Goal: Information Seeking & Learning: Learn about a topic

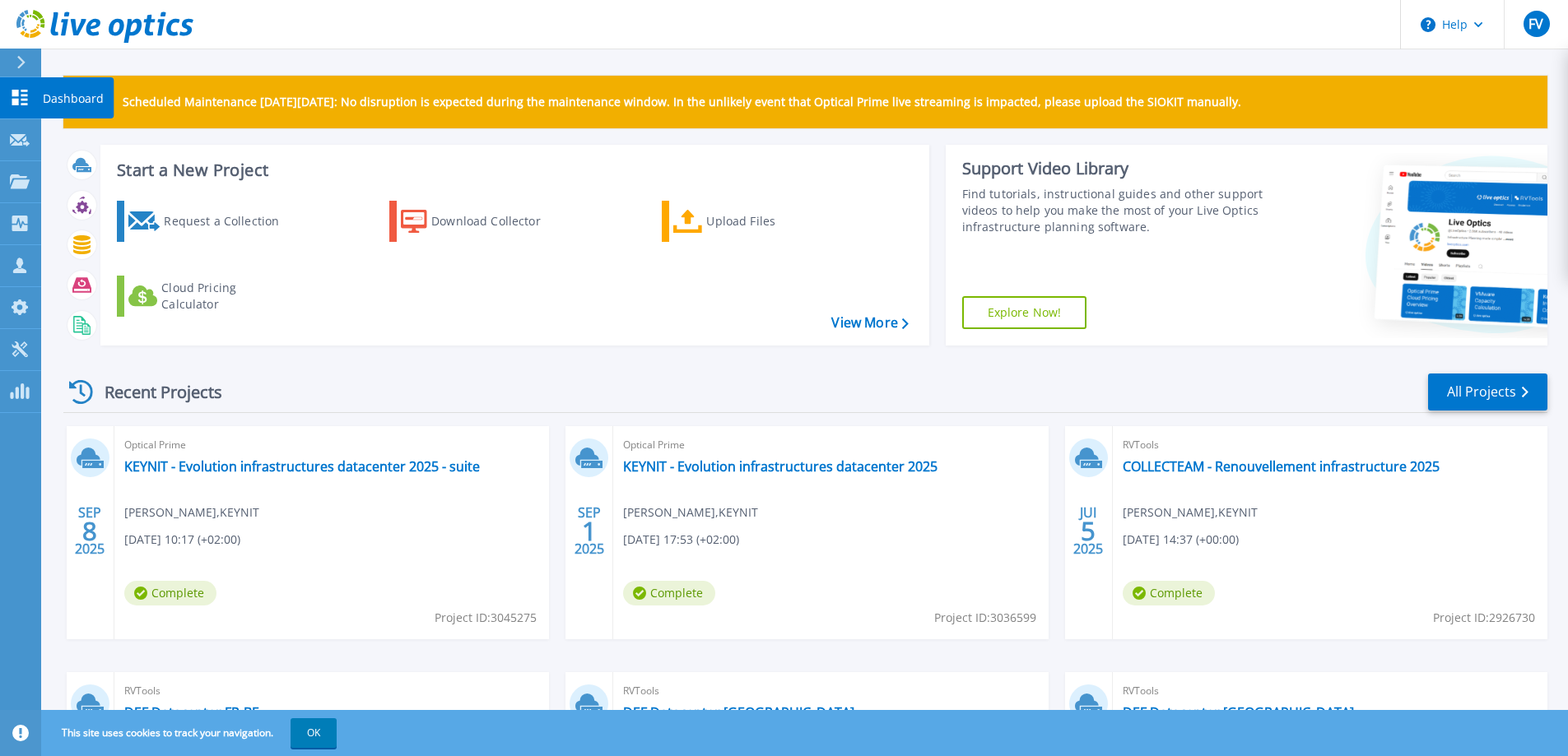
click at [79, 92] on p "Dashboard" at bounding box center [73, 99] width 61 height 43
click at [714, 469] on link "KEYNIT - Evolution infrastructures datacenter 2025" at bounding box center [781, 466] width 315 height 16
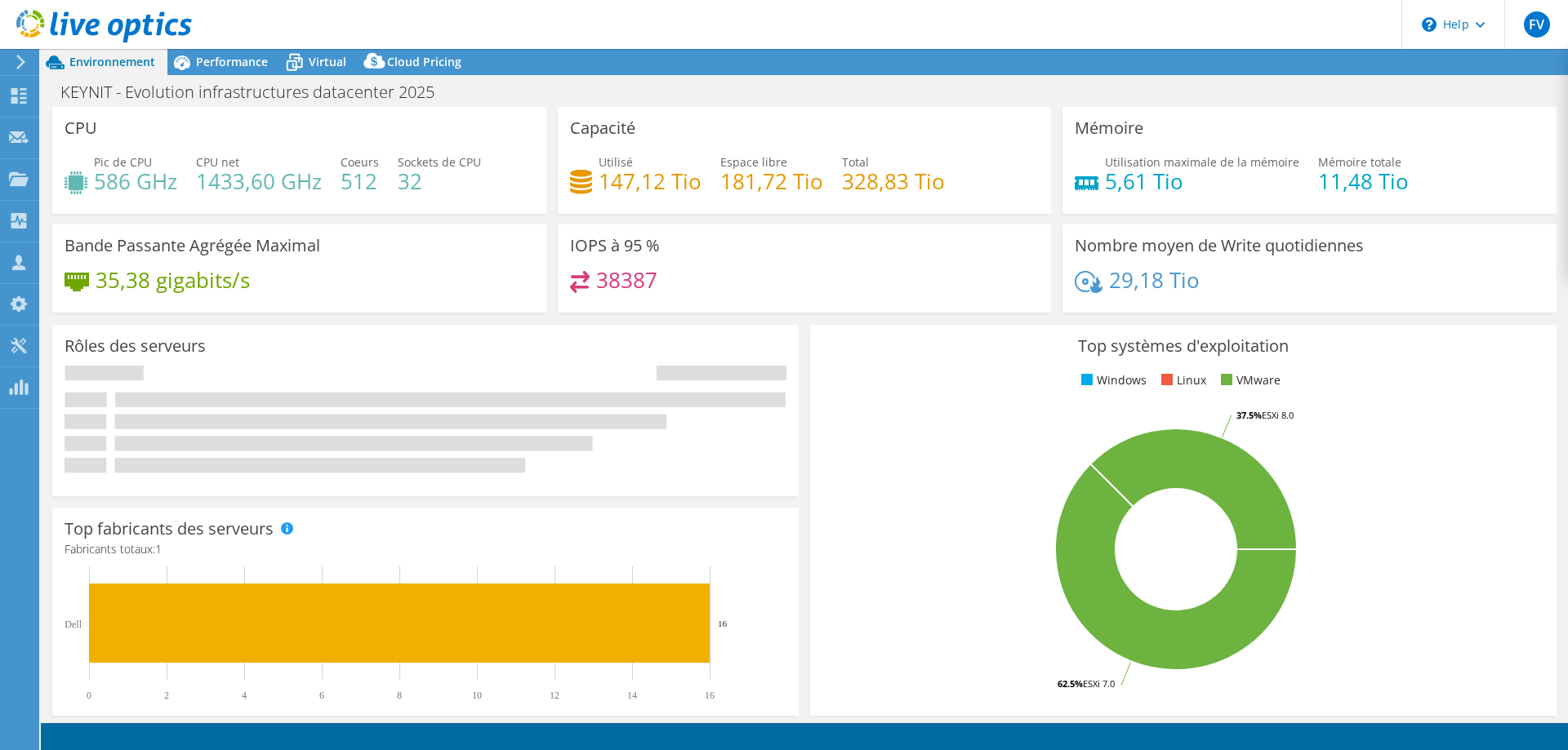
select select "USD"
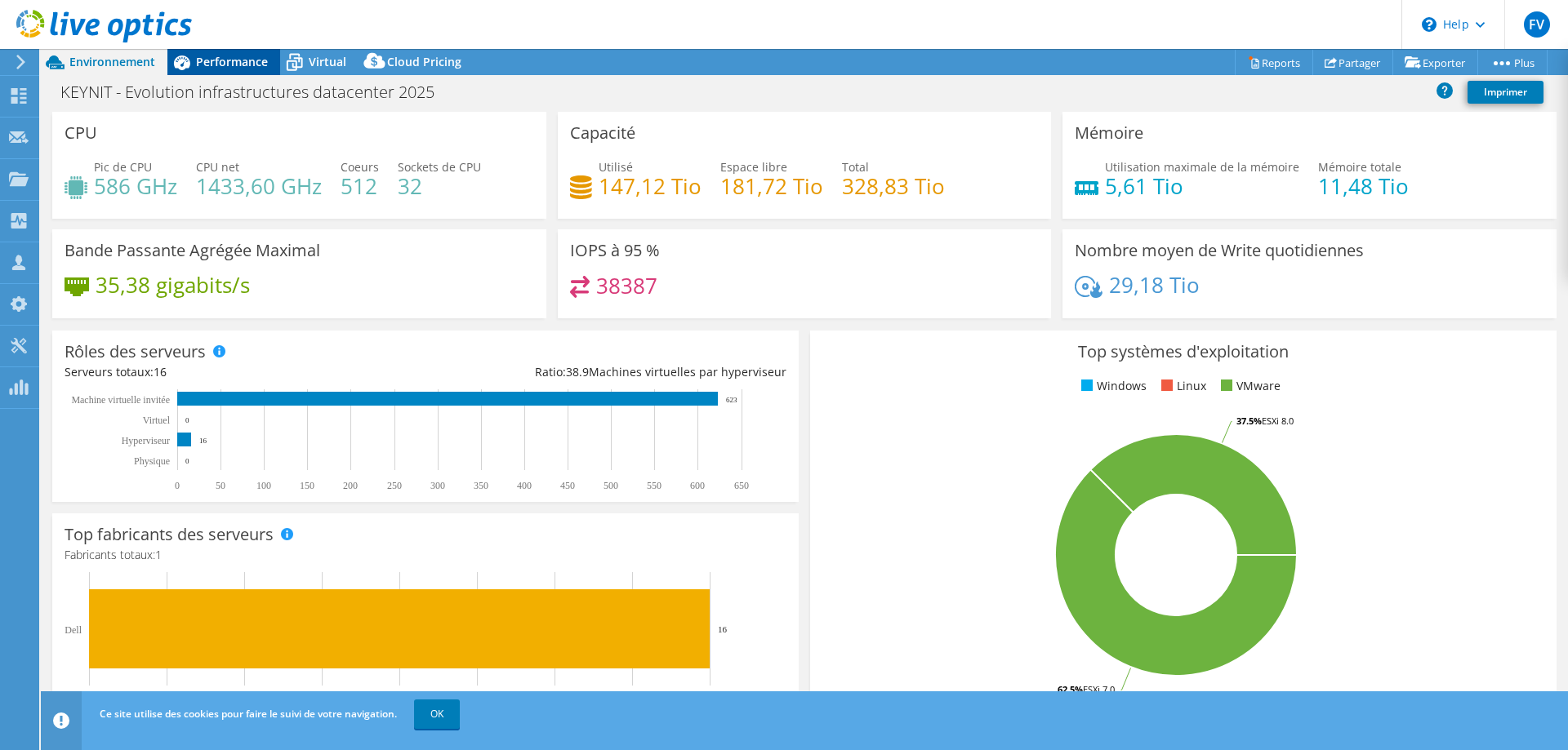
click at [242, 67] on span "Performance" at bounding box center [232, 62] width 72 height 15
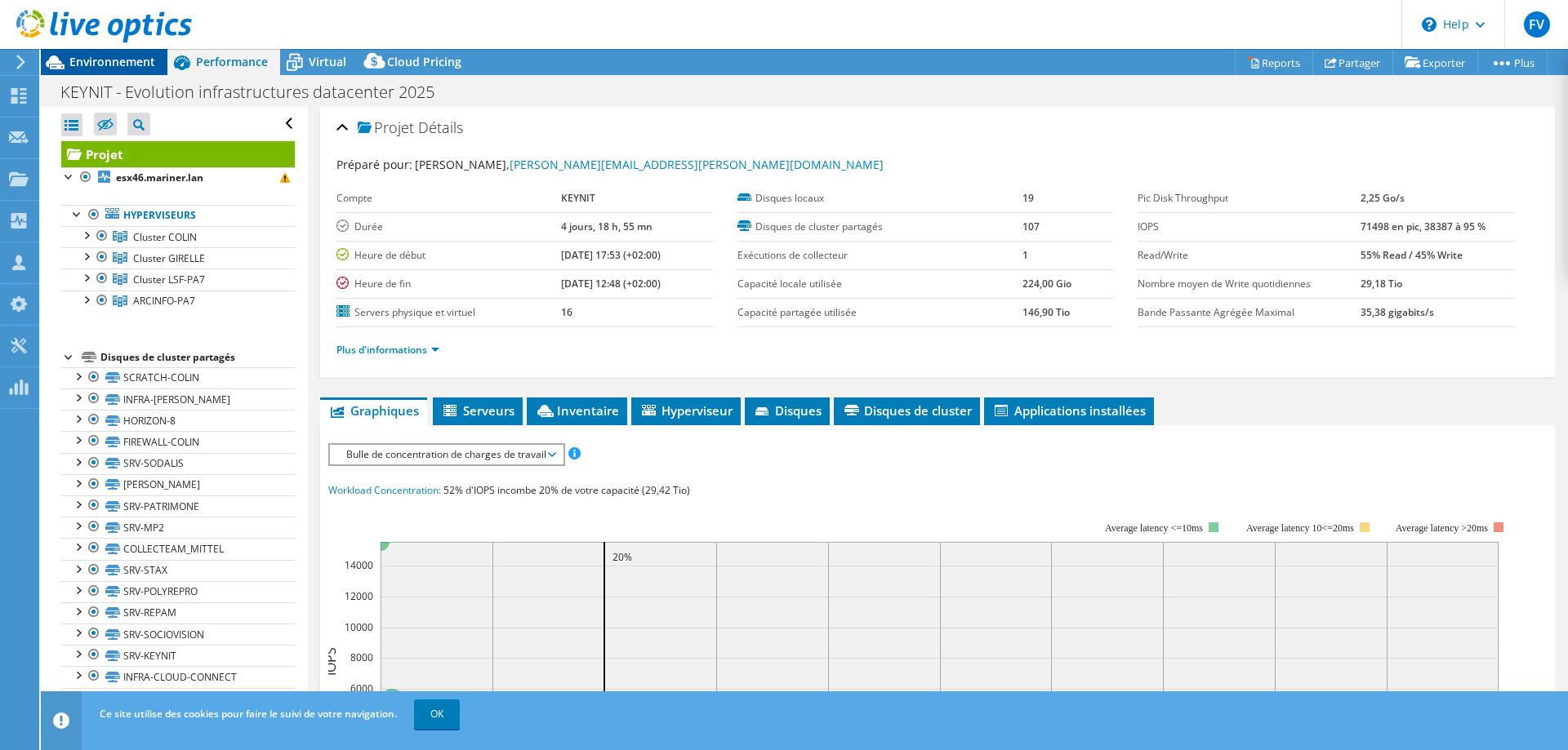
click at [133, 59] on span "Environnement" at bounding box center [112, 62] width 86 height 15
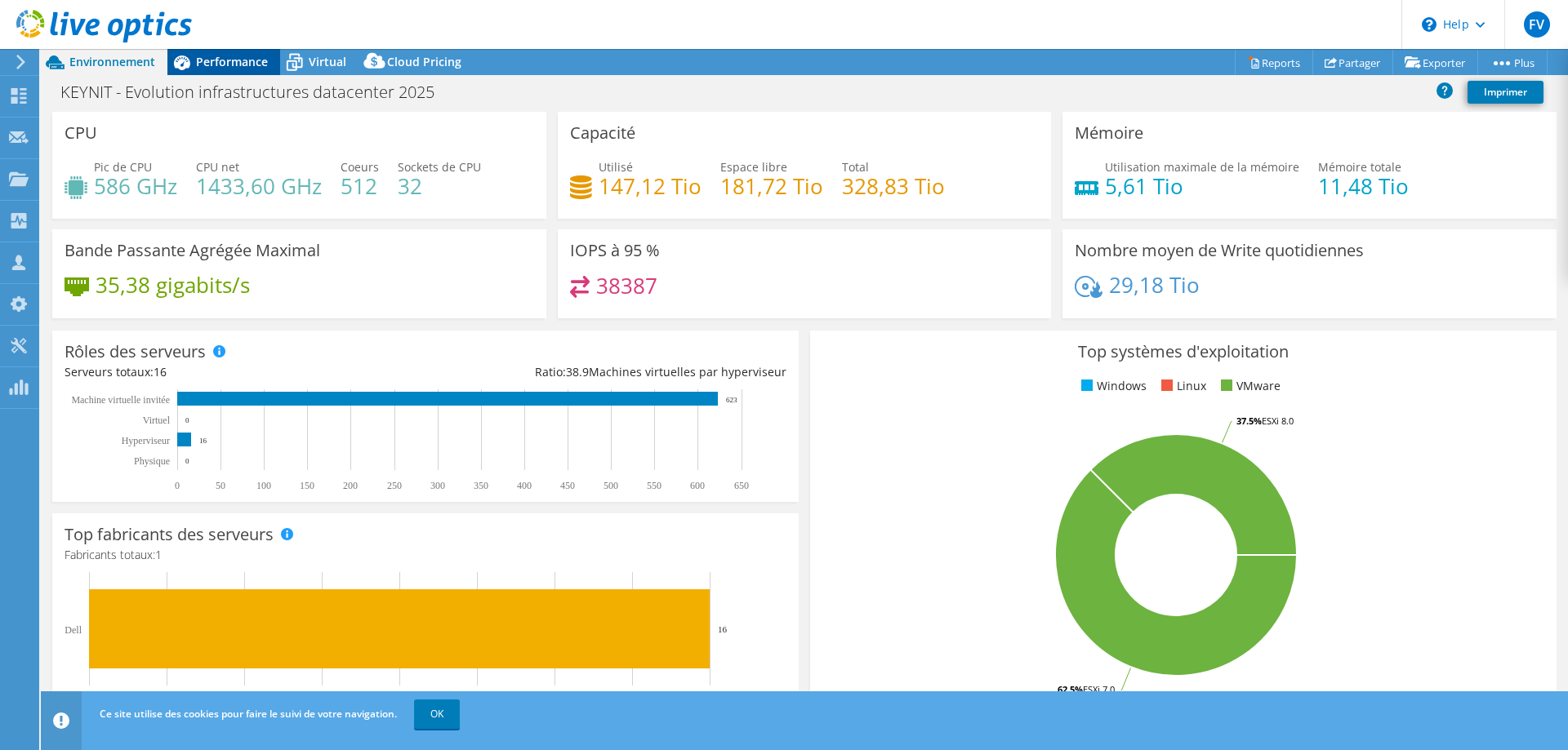
click at [225, 63] on span "Performance" at bounding box center [232, 62] width 72 height 15
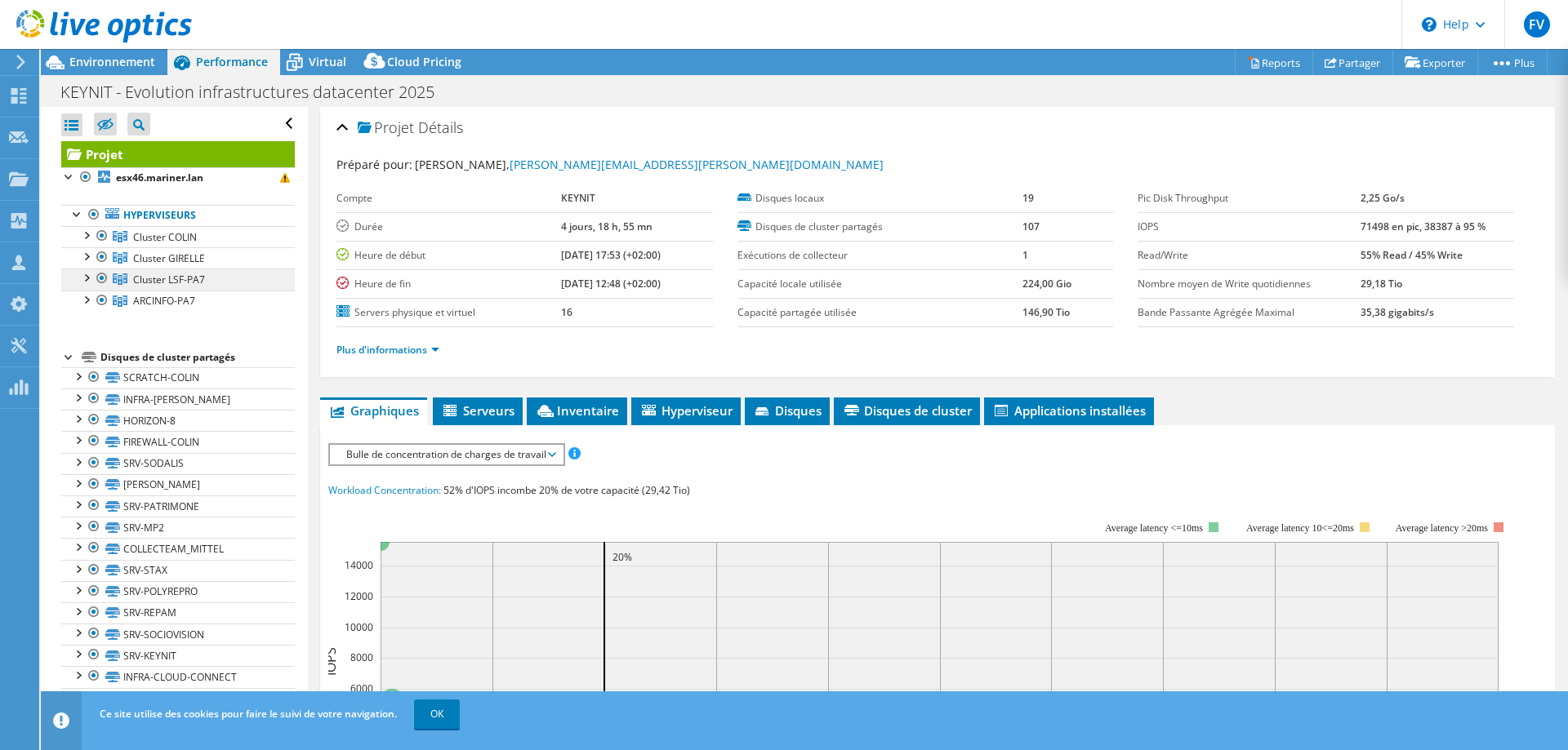
click at [154, 280] on span "Cluster LSF-PA7" at bounding box center [169, 279] width 72 height 13
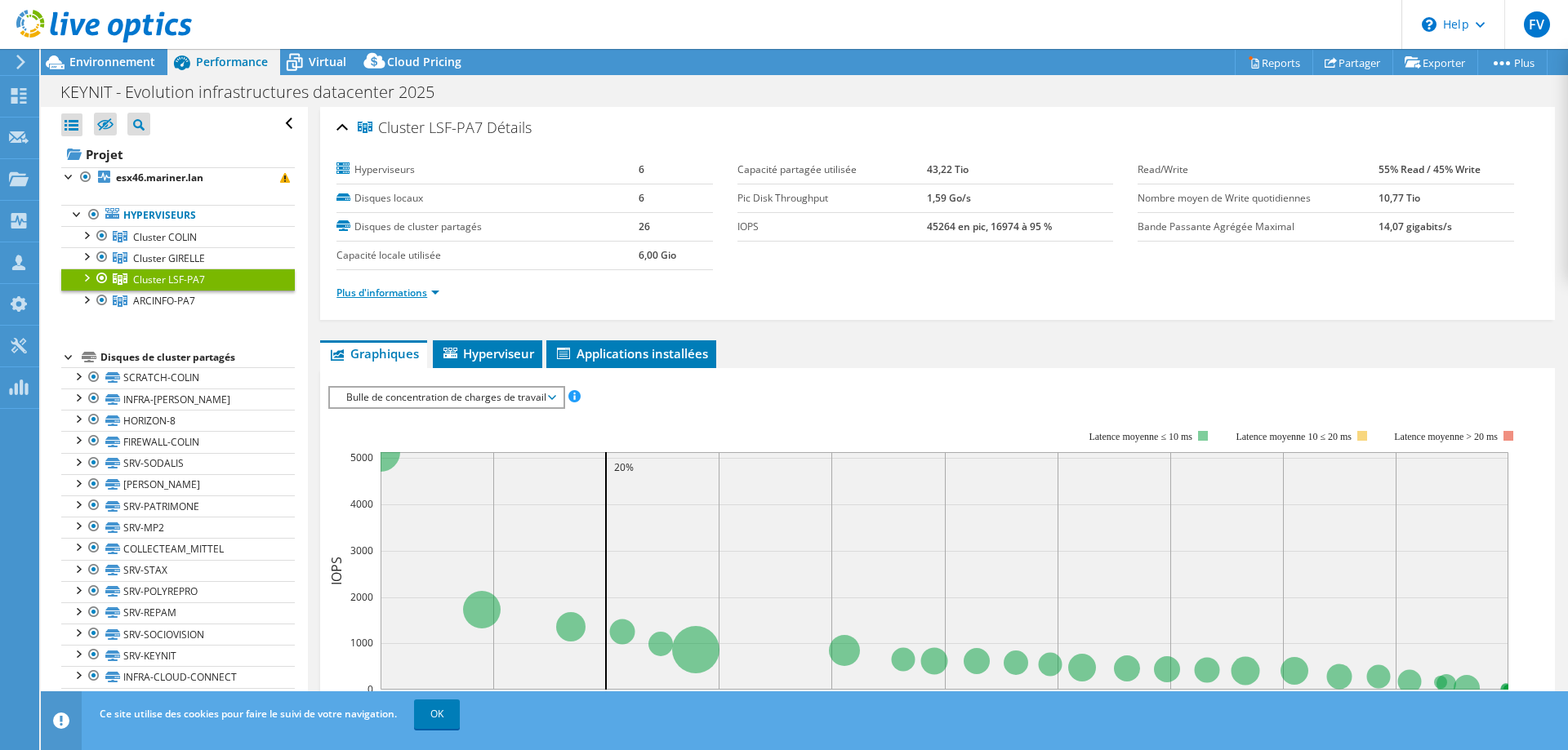
click at [381, 297] on link "Plus d'informations" at bounding box center [387, 293] width 103 height 13
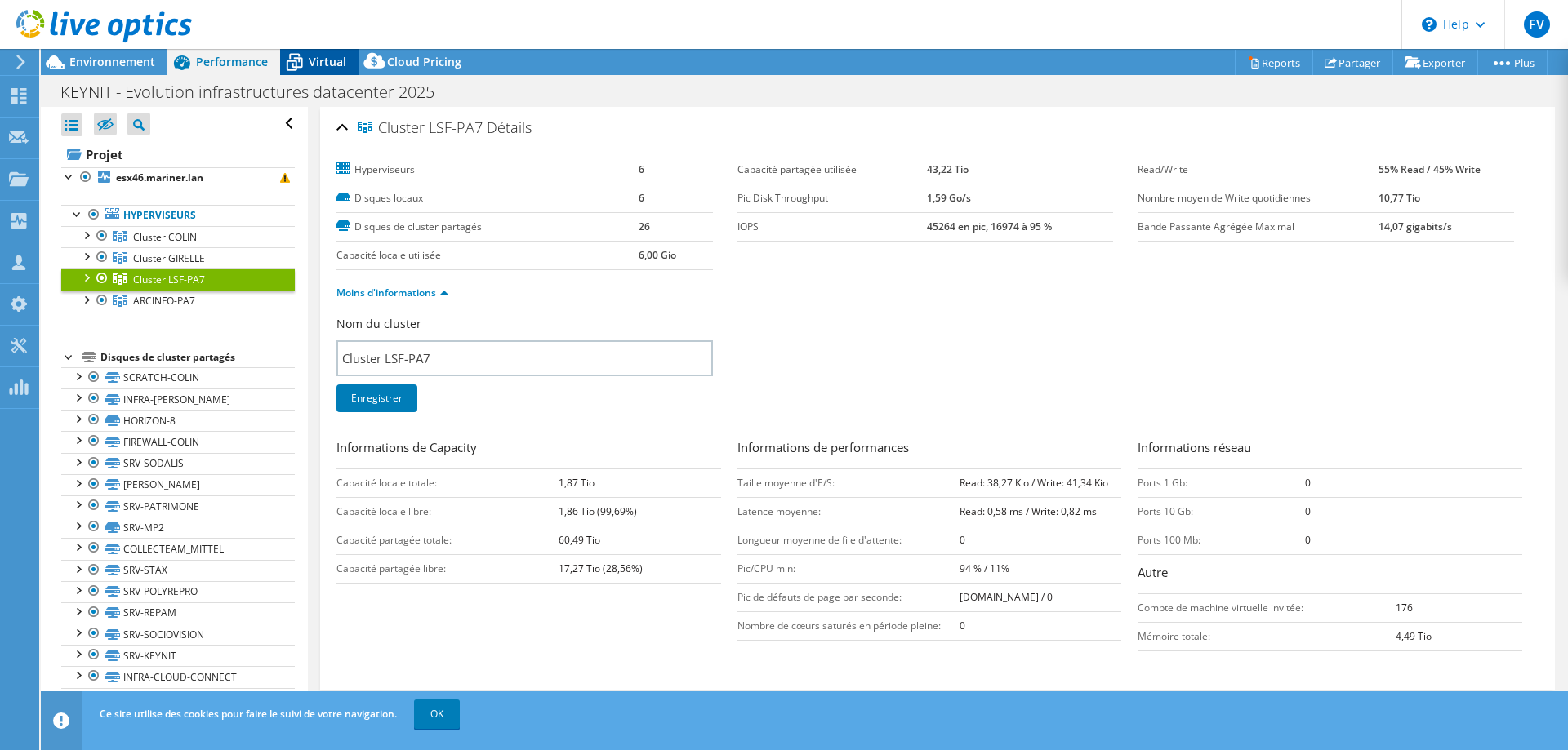
click at [332, 62] on span "Virtual" at bounding box center [327, 62] width 38 height 15
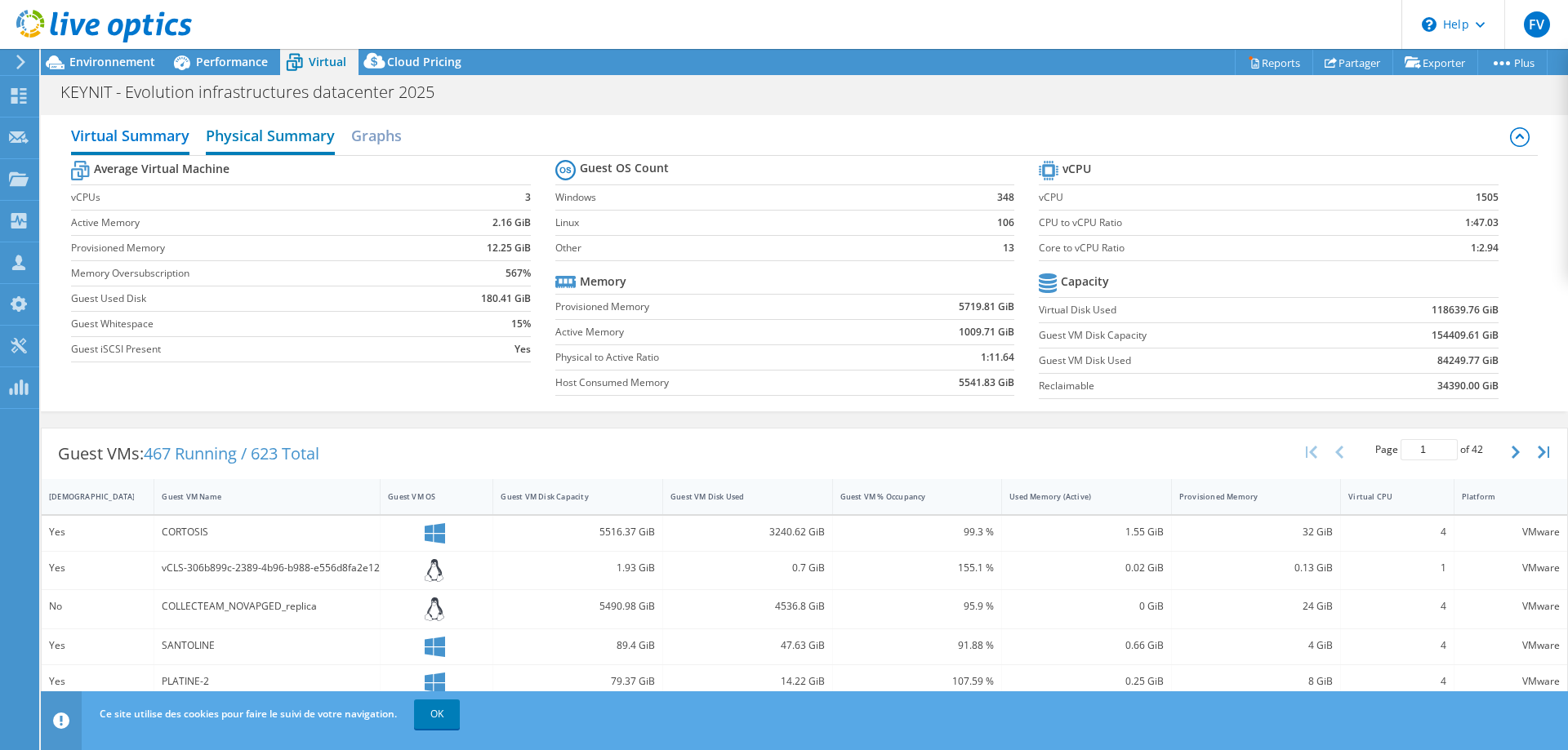
click at [263, 139] on h2 "Physical Summary" at bounding box center [271, 137] width 129 height 36
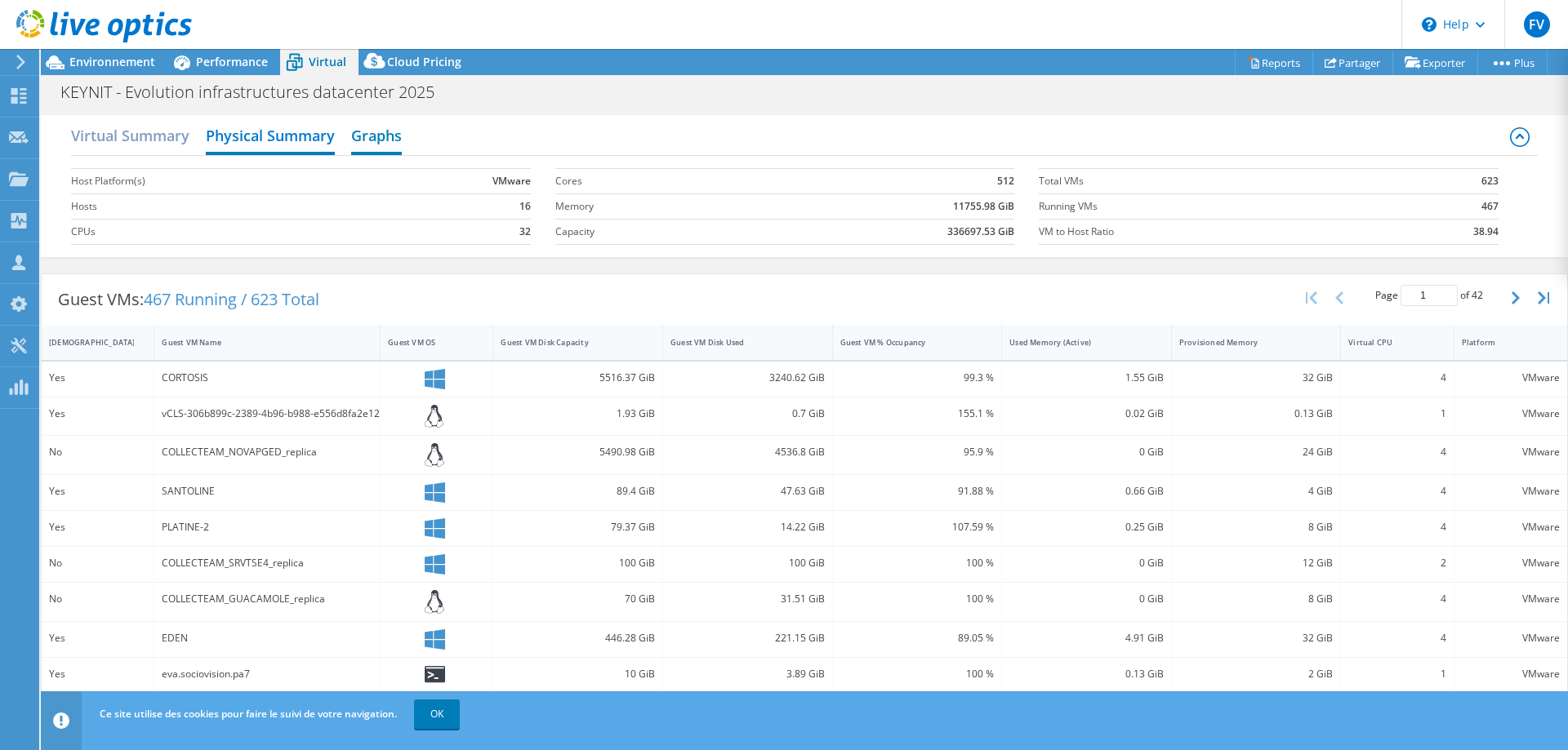
click at [384, 145] on h2 "Graphs" at bounding box center [377, 137] width 51 height 36
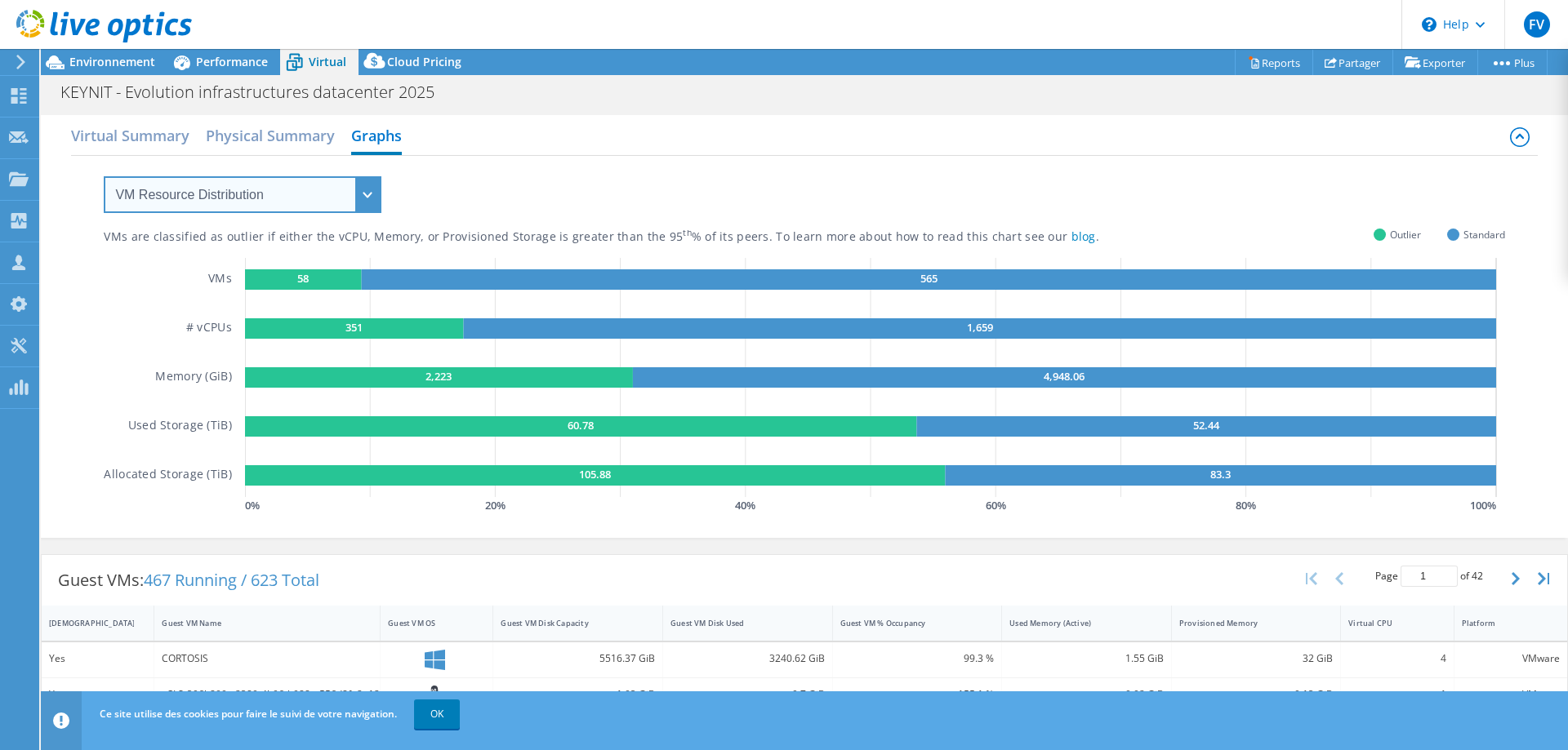
click at [365, 195] on select "VM Resource Distribution Provisioning Contrast Over Provisioning" at bounding box center [243, 194] width 277 height 37
select select "Over Provisioning"
click at [104, 176] on select "VM Resource Distribution Provisioning Contrast Over Provisioning" at bounding box center [243, 194] width 277 height 37
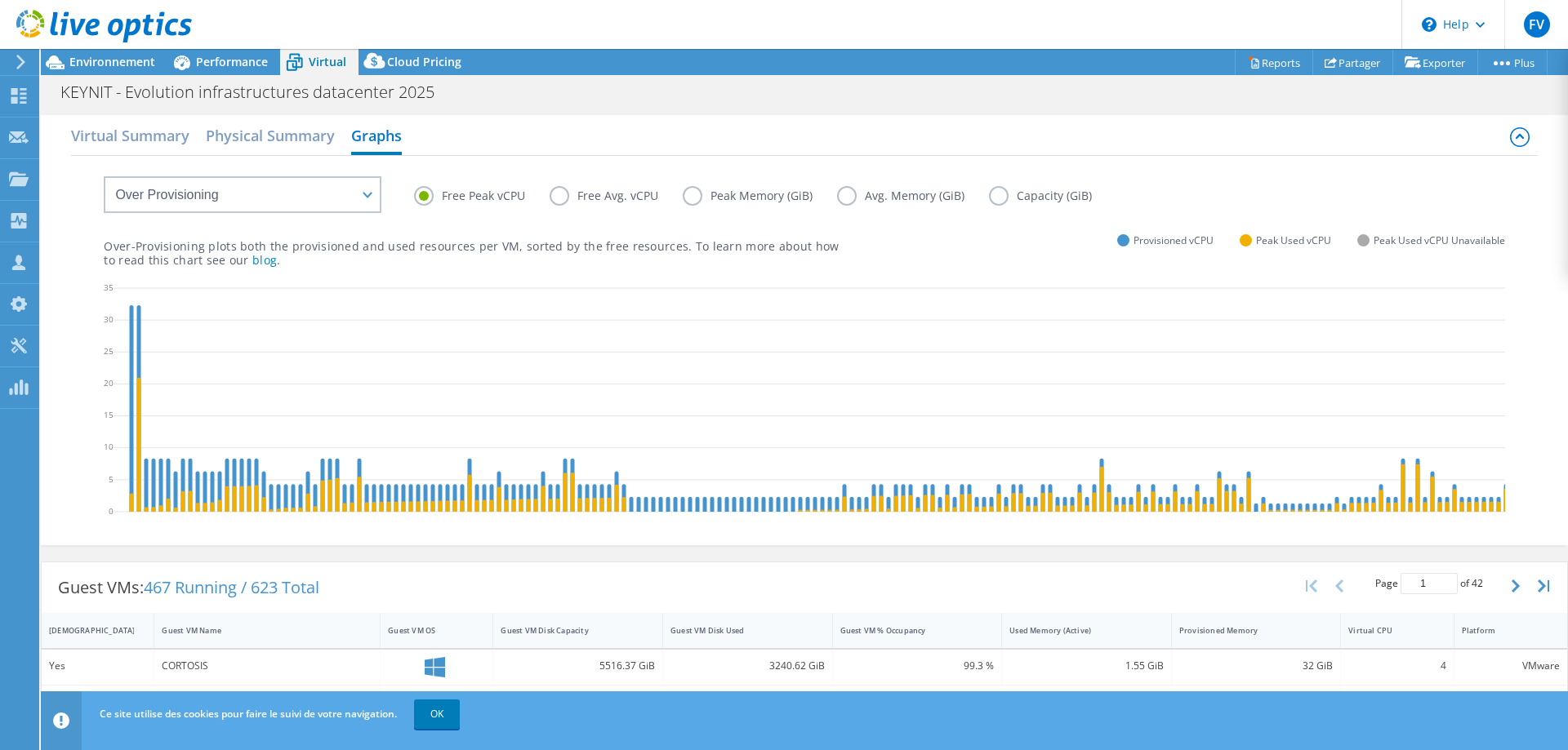
click at [558, 197] on label "Free Avg. vCPU" at bounding box center [616, 195] width 133 height 19
click at [0, 0] on input "Free Avg. vCPU" at bounding box center [0, 0] width 0 height 0
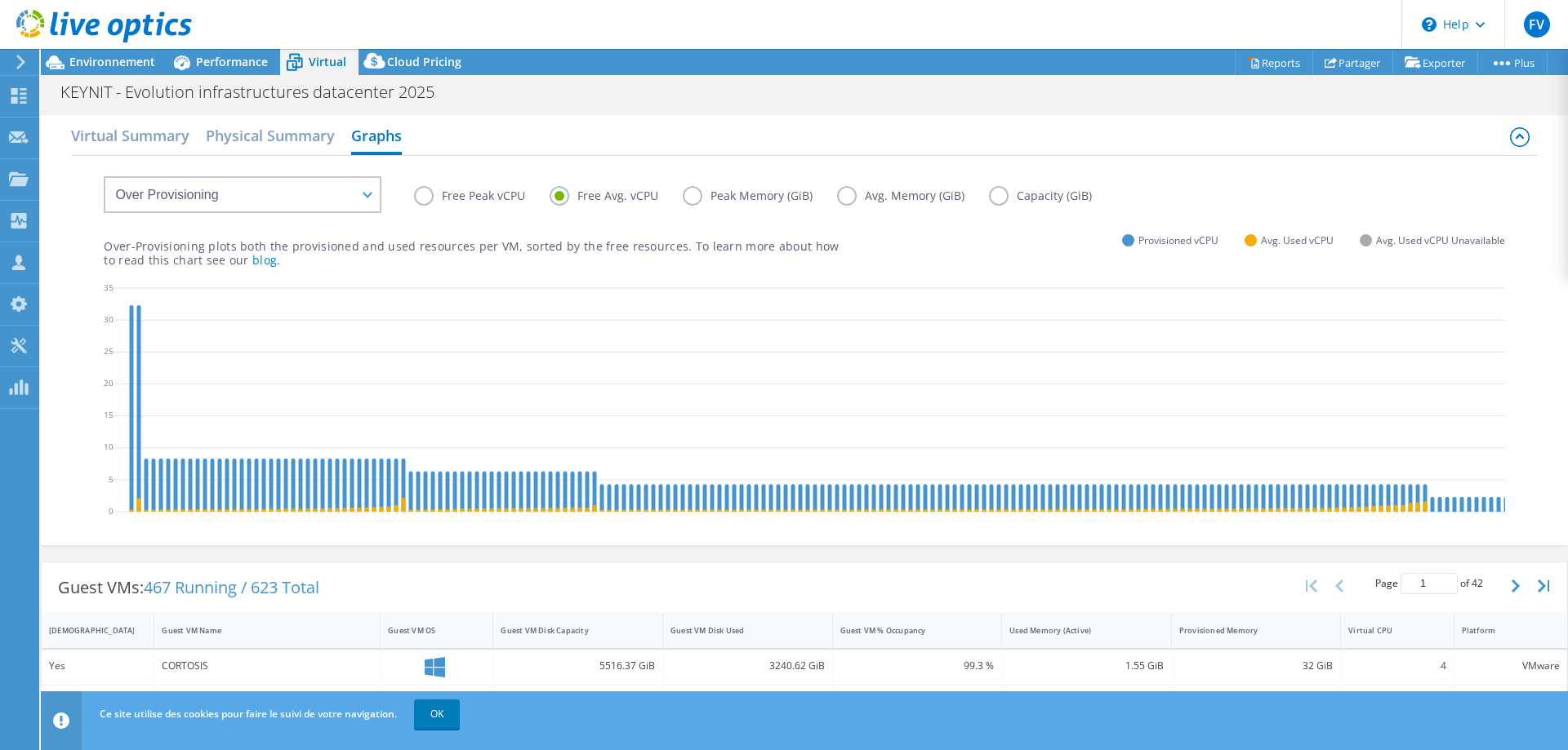
click at [441, 196] on label "Free Peak vCPU" at bounding box center [482, 195] width 136 height 19
click at [0, 0] on input "Free Peak vCPU" at bounding box center [0, 0] width 0 height 0
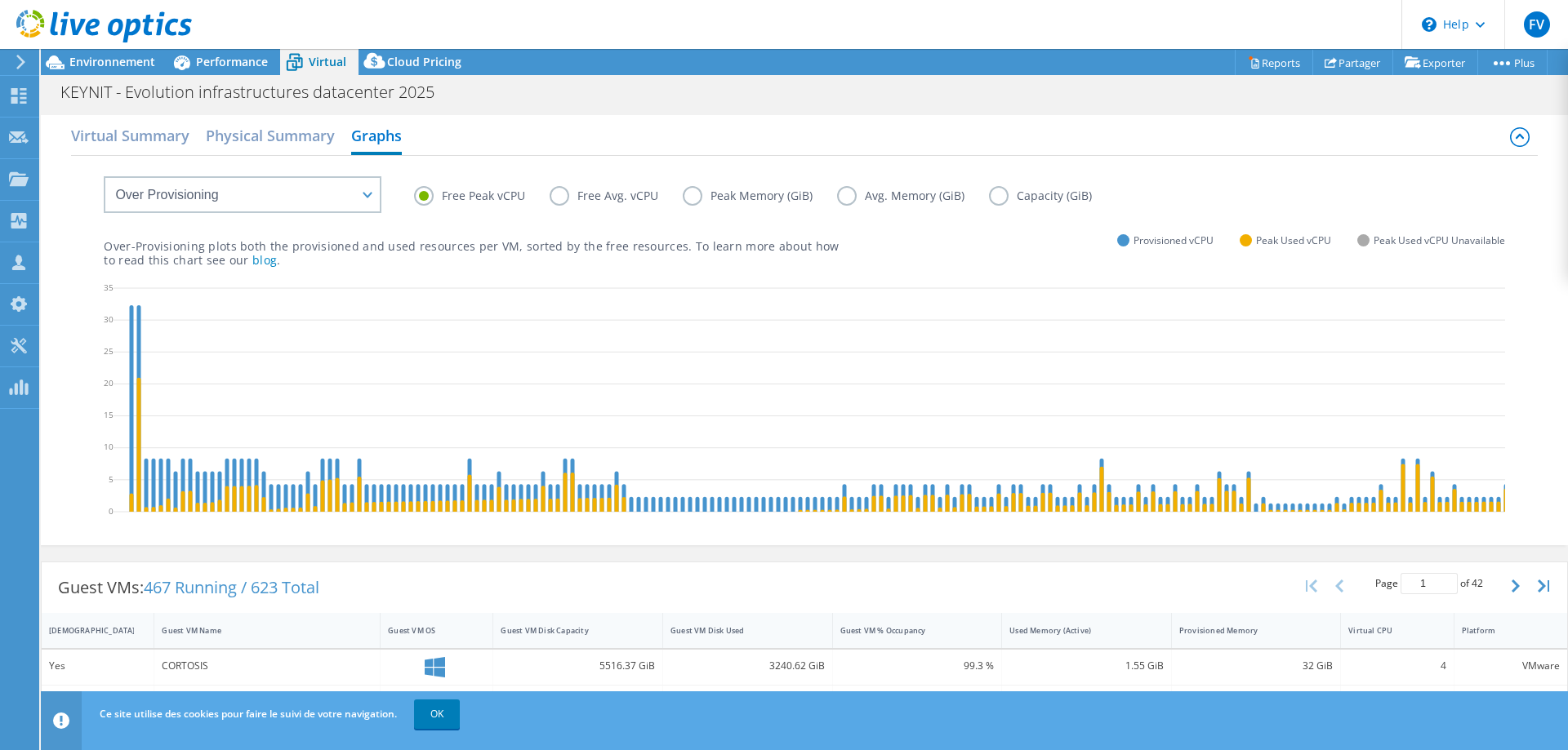
click at [746, 194] on label "Peak Memory (GiB)" at bounding box center [760, 195] width 154 height 19
click at [0, 0] on input "Peak Memory (GiB)" at bounding box center [0, 0] width 0 height 0
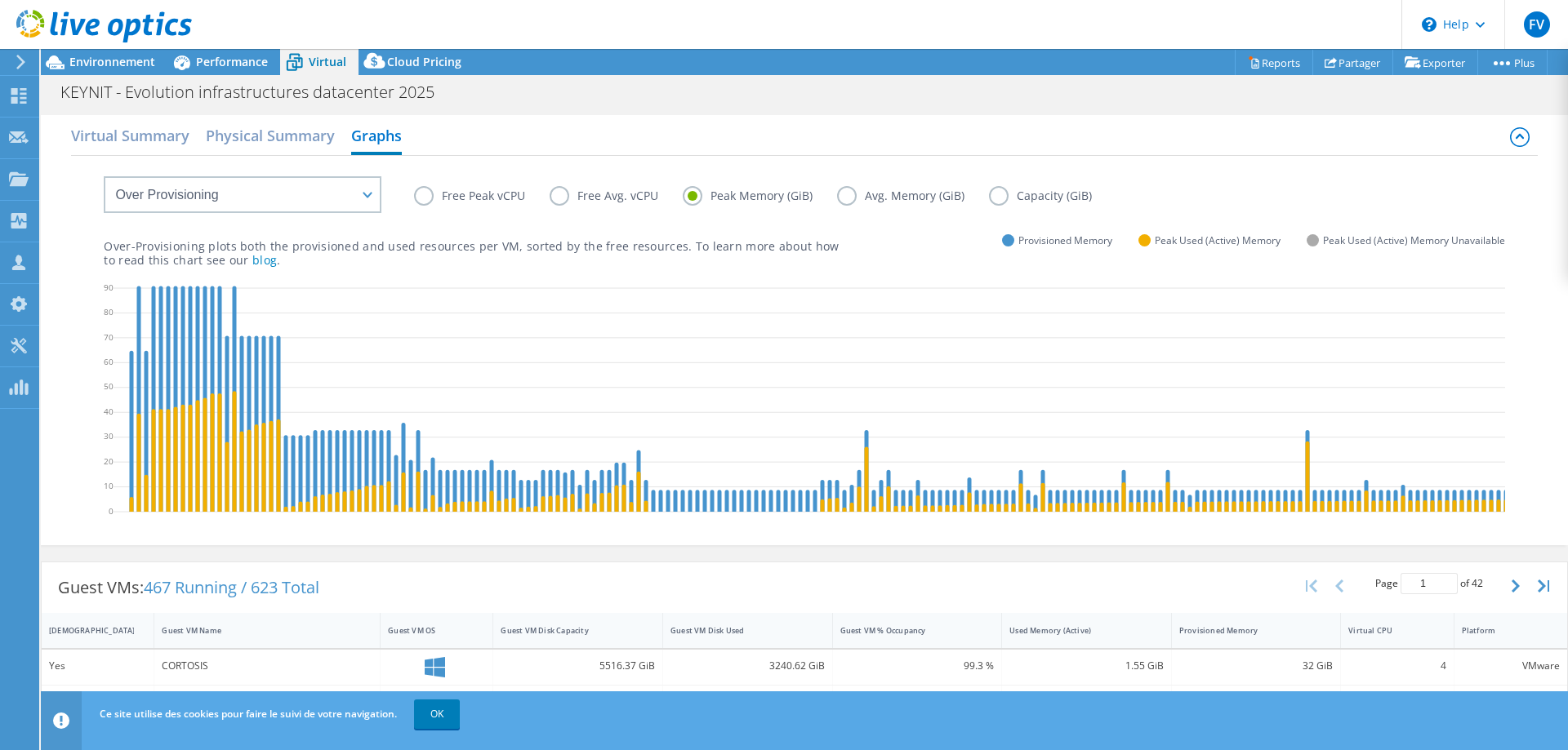
click at [842, 195] on label "Avg. Memory (GiB)" at bounding box center [913, 195] width 152 height 19
click at [0, 0] on input "Avg. Memory (GiB)" at bounding box center [0, 0] width 0 height 0
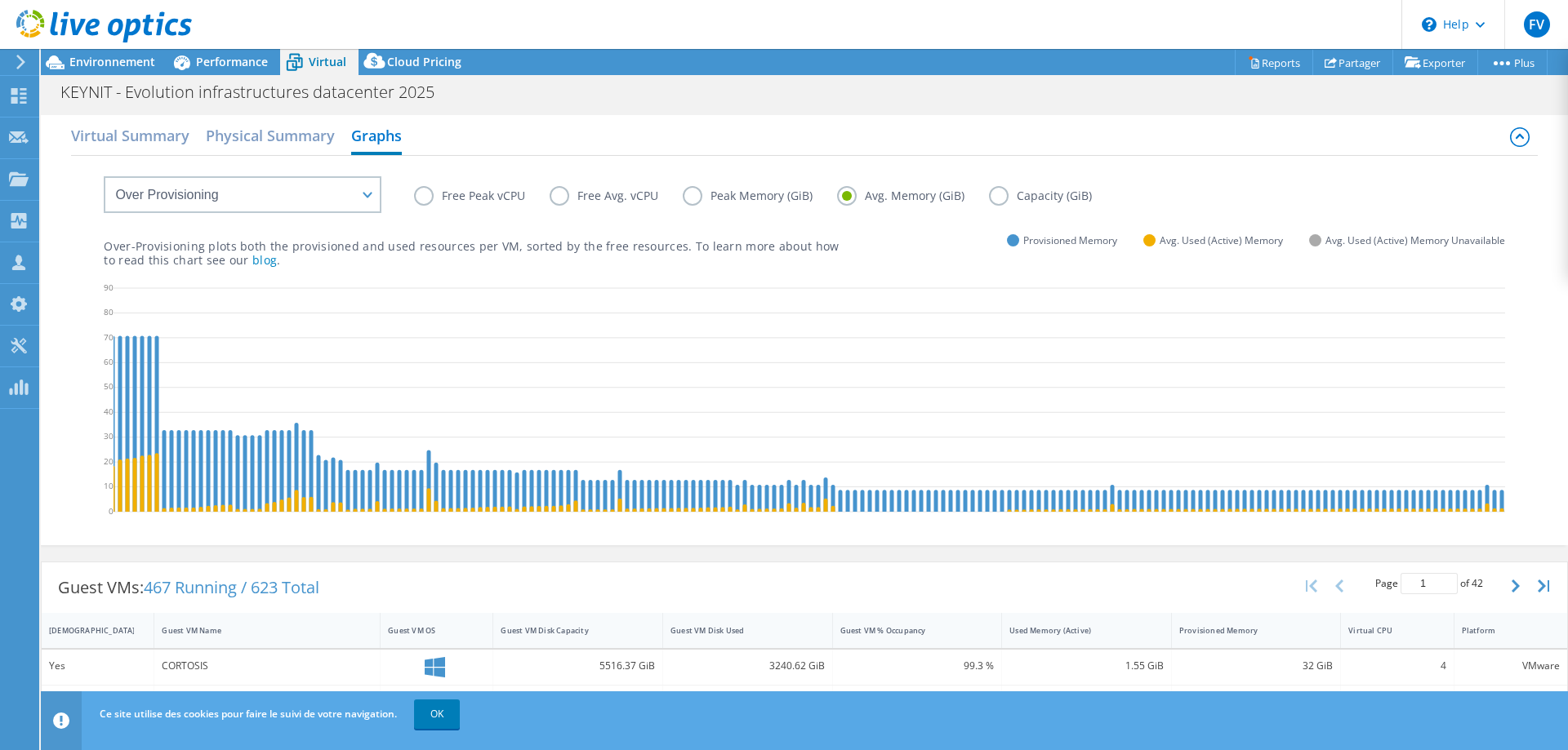
scroll to position [0, 131]
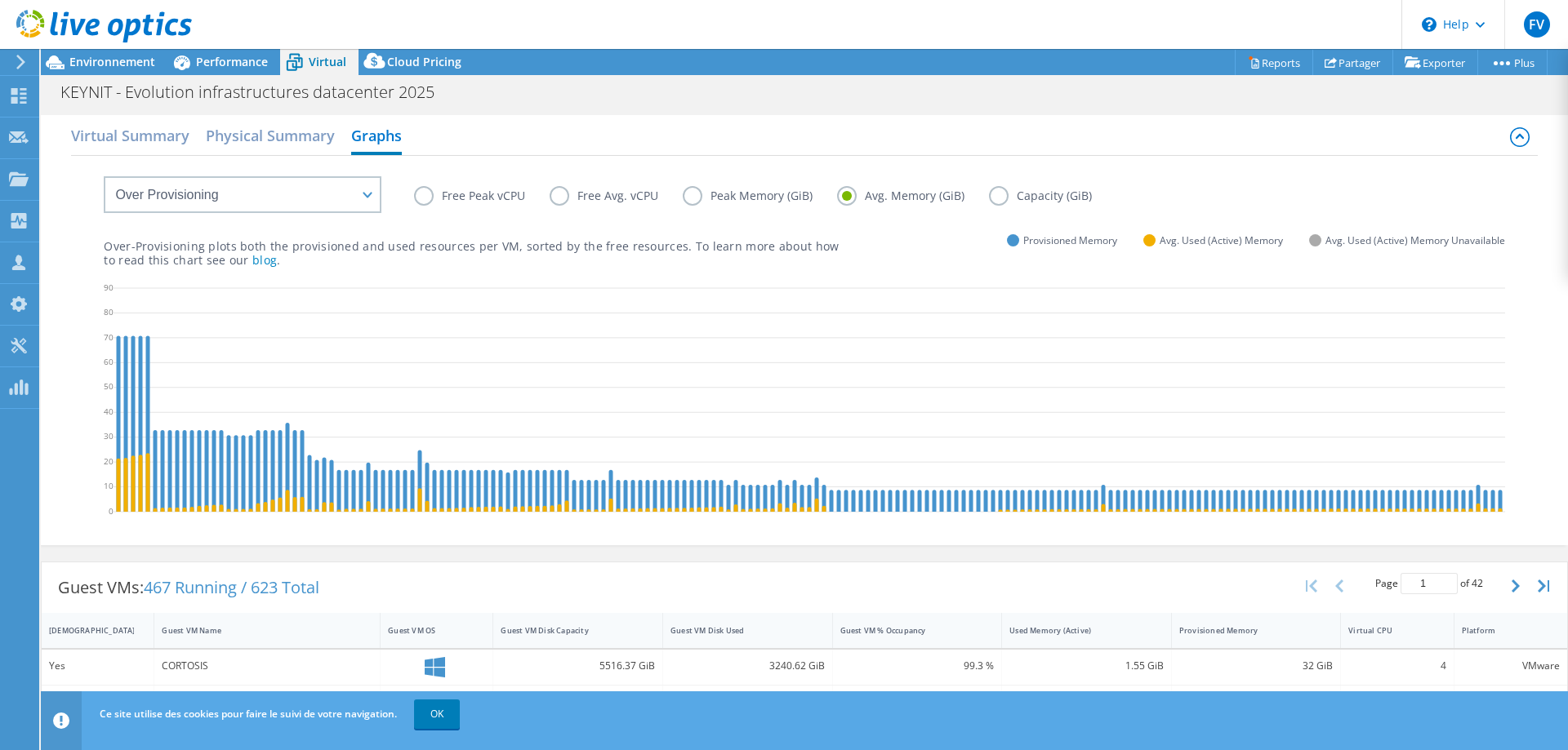
click at [996, 193] on label "Capacity (GiB)" at bounding box center [1053, 195] width 127 height 19
click at [0, 0] on input "Capacity (GiB)" at bounding box center [0, 0] width 0 height 0
